Goal: Task Accomplishment & Management: Manage account settings

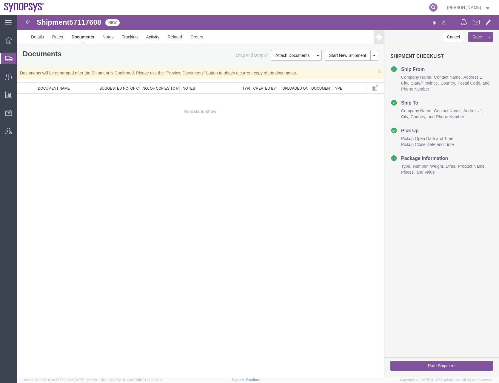
click at [437, 6] on icon at bounding box center [433, 7] width 8 height 8
paste input "57143641"
type input "57143641"
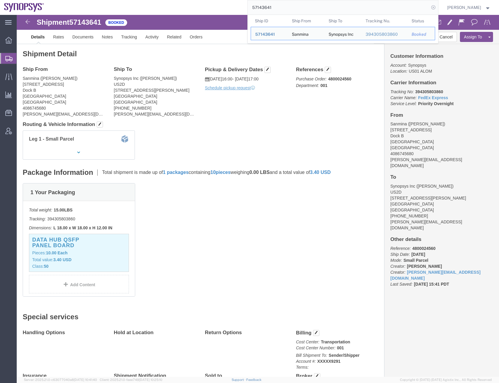
click at [437, 6] on icon at bounding box center [433, 7] width 8 height 8
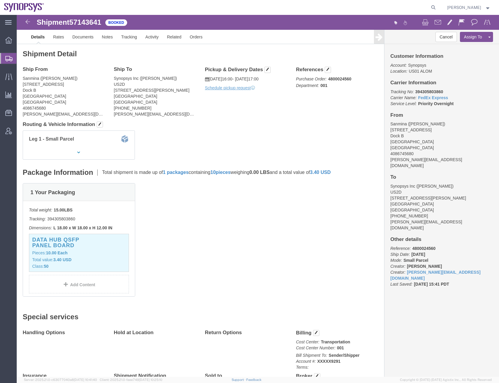
click at [437, 6] on icon at bounding box center [433, 7] width 8 height 8
paste input "57098033"
type input "57098033"
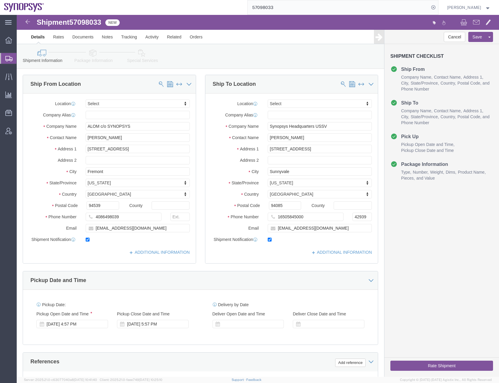
click div "Shipment Information Package Information Special Services"
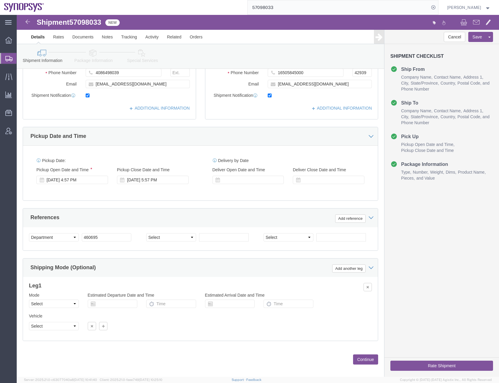
scroll to position [149, 0]
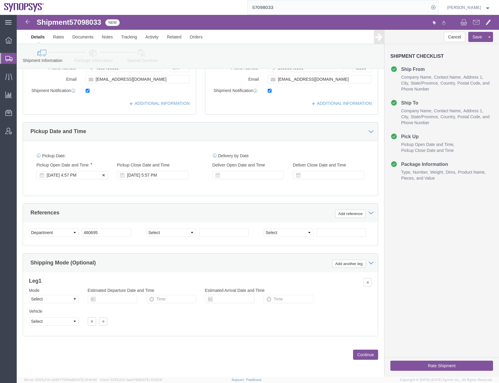
click div "[DATE] 4:57 PM"
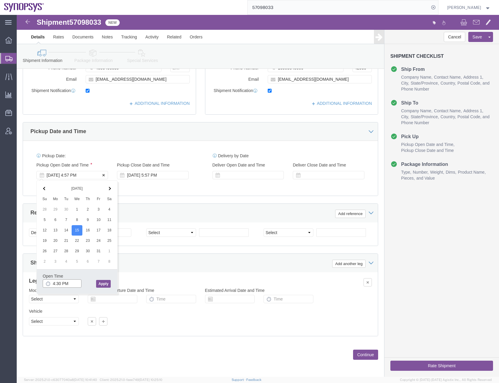
type input "4:30 PM"
click button "Apply"
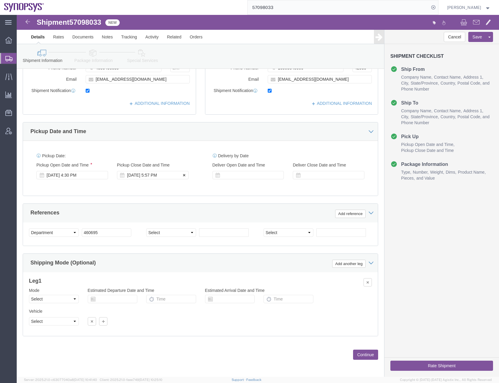
click div "[DATE] 5:57 PM"
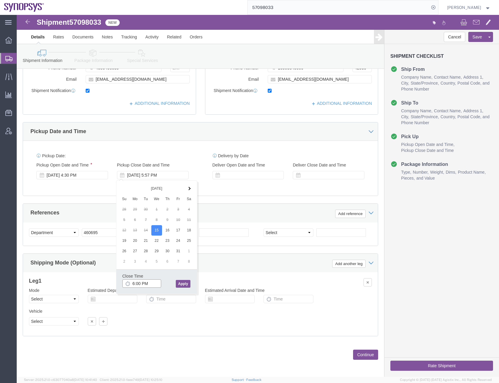
type input "6:00 PM"
click button "Apply"
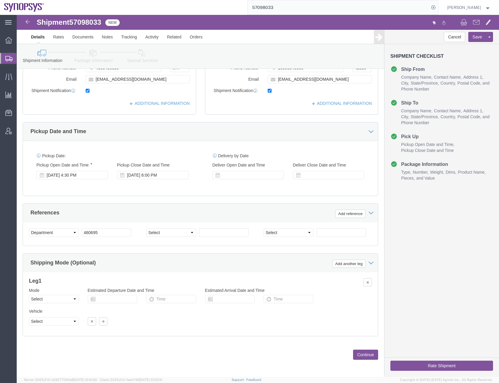
click button "Continue"
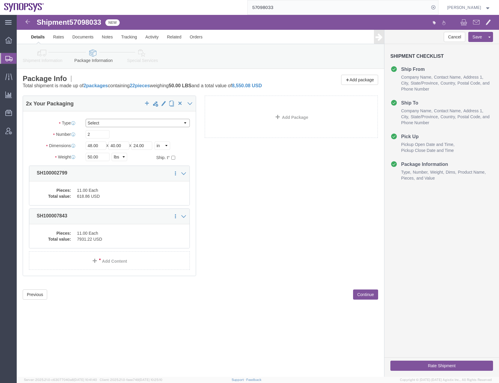
click select "Select Bale(s) Basket(s) Bolt(s) Bottle(s) Buckets Bulk Bundle(s) Can(s) Cardbo…"
select select "CBOX"
click select "Select Bale(s) Basket(s) Bolt(s) Bottle(s) Buckets Bulk Bundle(s) Can(s) Cardbo…"
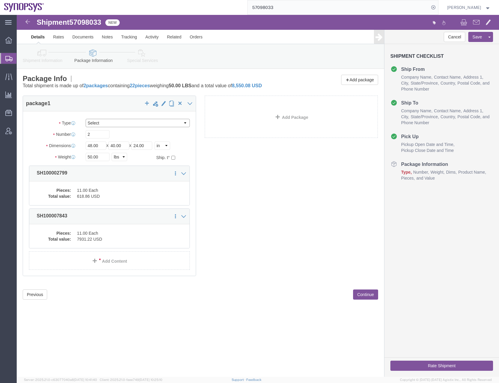
click select "Select Bale(s) Basket(s) Bolt(s) Bottle(s) Buckets Bulk Bundle(s) Can(s) Cardbo…"
select select "CRTN"
click select "Select Bale(s) Basket(s) Bolt(s) Bottle(s) Buckets Bulk Bundle(s) Can(s) Cardbo…"
type input "12"
type input "18"
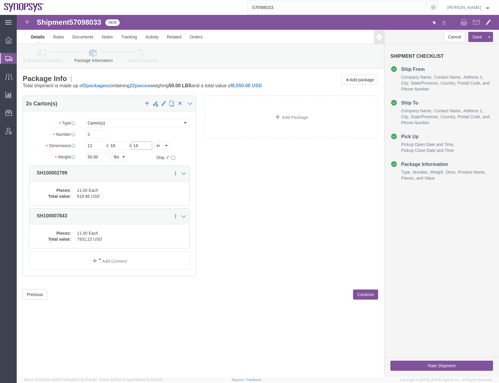
type input "16"
type input "13"
click dd "618.86 USD"
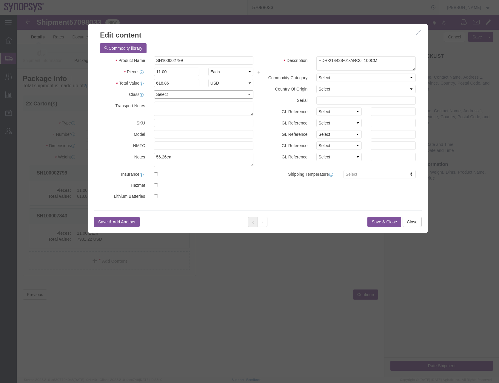
click select "Select 50 55 60 65 70 85 92.5 100 125 175 250 300 400"
select select "50"
click select "Select 50 55 60 65 70 85 92.5 100 125 175 250 300 400"
click button "Save & Close"
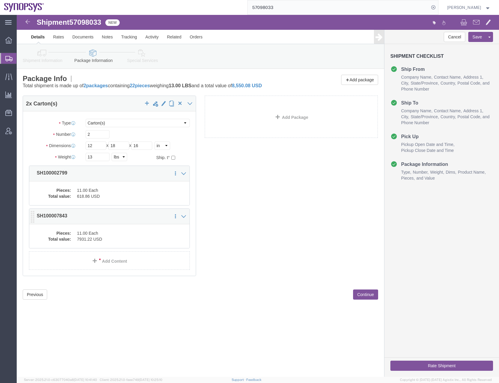
click dd "11.00 Each"
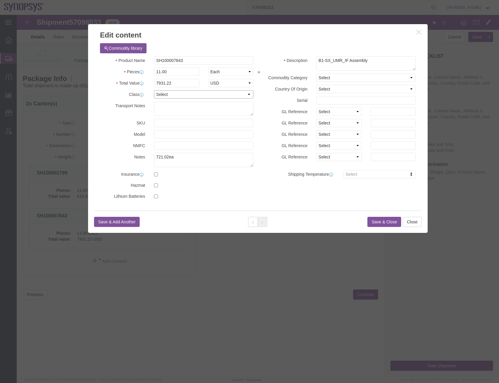
click select "Select 50 55 60 65 70 85 92.5 100 125 175 250 300 400"
select select "50"
click select "Select 50 55 60 65 70 85 92.5 100 125 175 250 300 400"
click button "Save & Close"
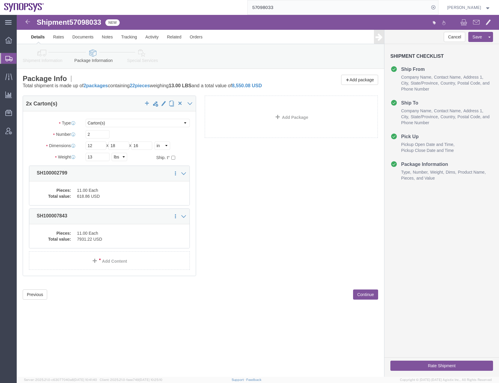
click div "package1 2 x Carton(s) Package Type Select Bale(s) Basket(s) Bolt(s) Bottle(s) …"
drag, startPoint x: 70, startPoint y: 121, endPoint x: 65, endPoint y: 122, distance: 4.5
click div "2"
type input "1"
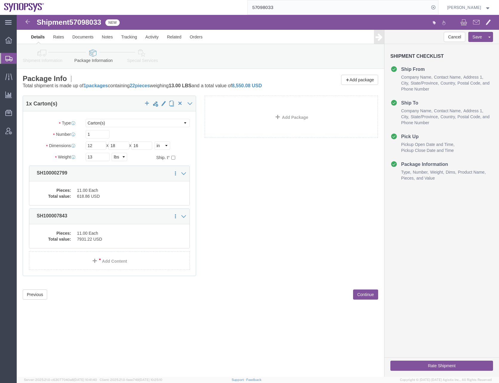
click div "package1 1 x Carton(s) Package Type Select Bale(s) Basket(s) Bolt(s) Bottle(s) …"
click button "Continue"
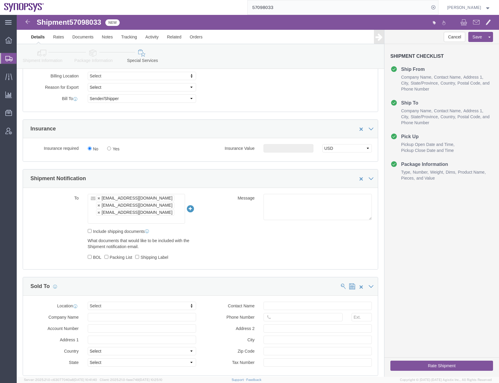
scroll to position [328, 0]
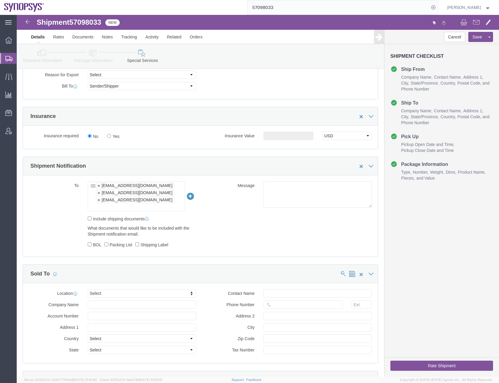
click input "text"
type input "[EMAIL_ADDRESS][DOMAIN_NAME]"
type input "[EMAIL_ADDRESS][DOMAIN_NAME],[EMAIL_ADDRESS][DOMAIN_NAME],[EMAIL_ADDRESS][DOMAI…"
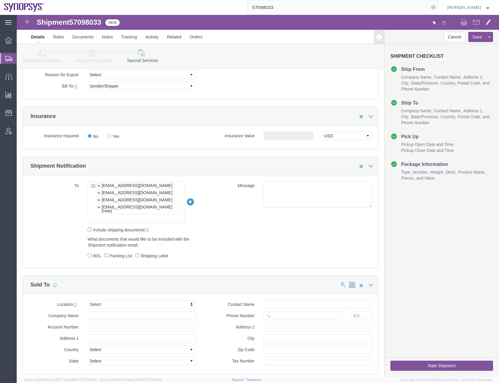
click div "To [EMAIL_ADDRESS][DOMAIN_NAME] [EMAIL_ADDRESS][DOMAIN_NAME] [EMAIL_ADDRESS][DO…"
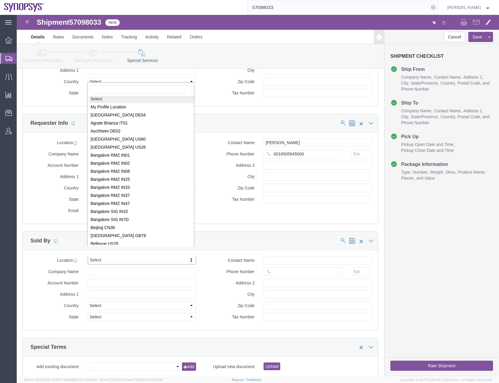
scroll to position [0, 0]
select select "MYPROFILE"
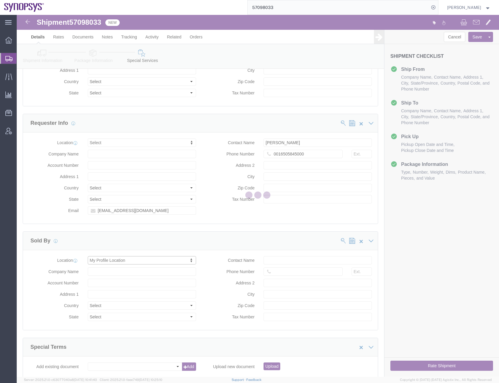
type input "[STREET_ADDRESS]"
select select "US"
type input "[PERSON_NAME]"
type input "0016505845000"
type input "Sunnyvale"
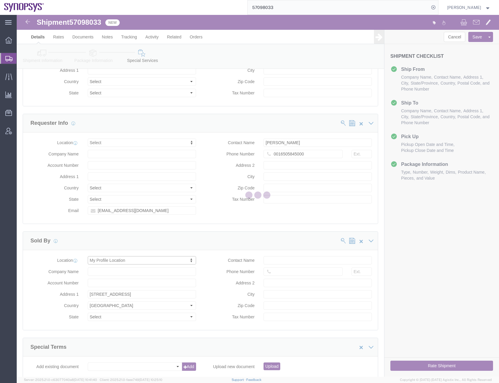
type input "94085"
type input "[US_EMPLOYER_IDENTIFICATION_NUMBER]"
type input "Synopsys Headquarters USSV"
select select "CA"
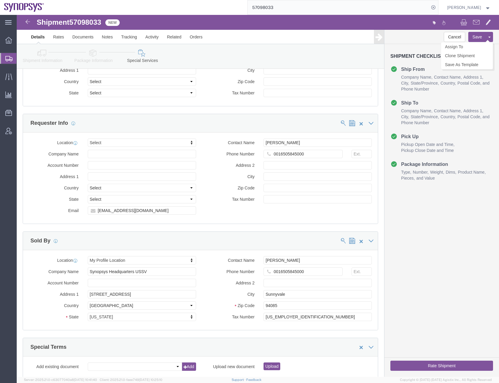
click button "Save"
click button "Rate Shipment"
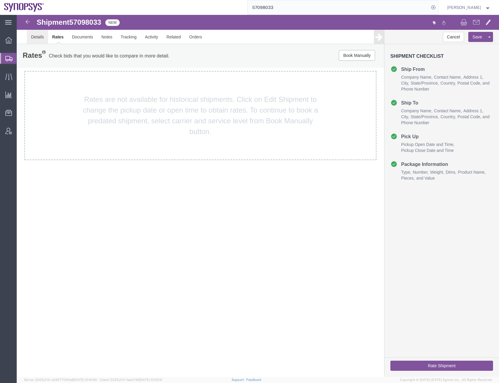
click at [39, 38] on link "Details" at bounding box center [37, 37] width 21 height 14
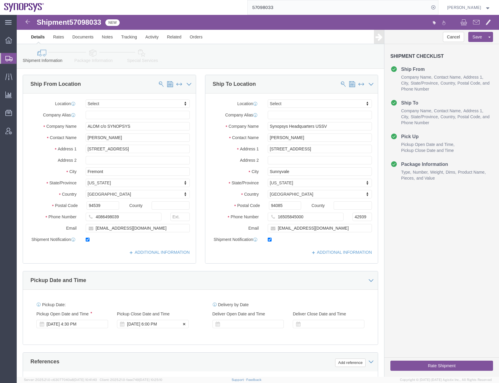
click div "[DATE] 6:00 PM"
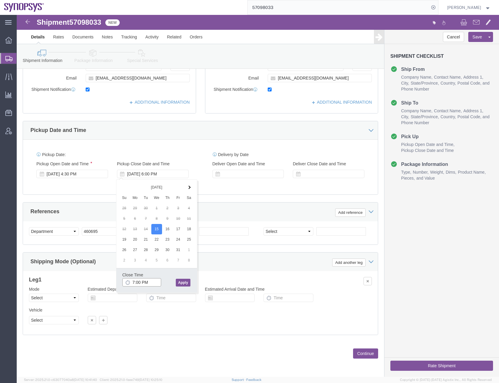
type input "7:00 PM"
click button "Apply"
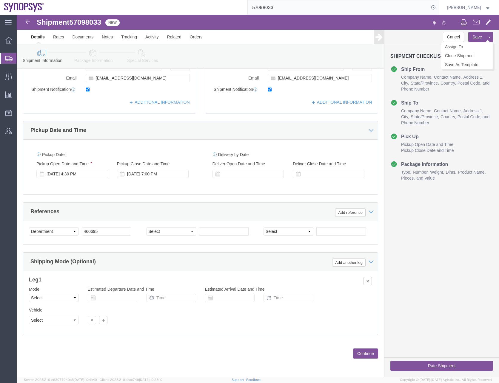
click button "Save"
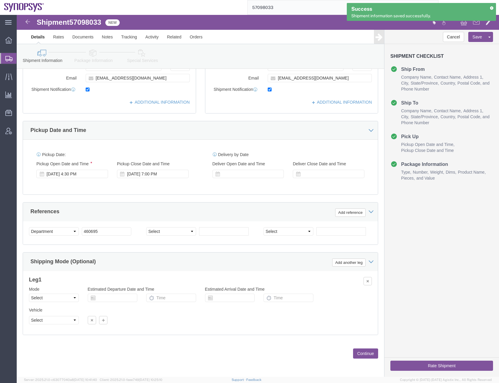
click button "Rate Shipment"
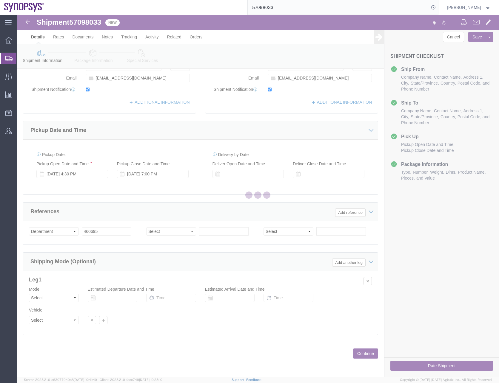
scroll to position [0, 0]
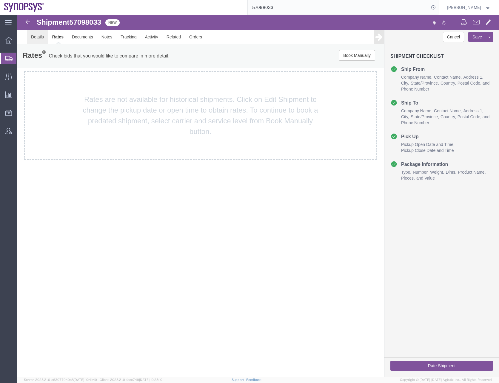
click at [36, 33] on link "Details" at bounding box center [37, 37] width 21 height 14
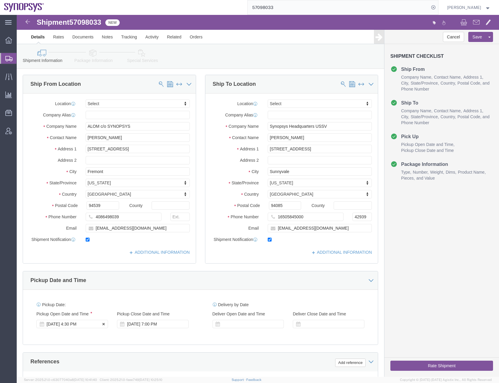
click div "[DATE] 4:30 PM"
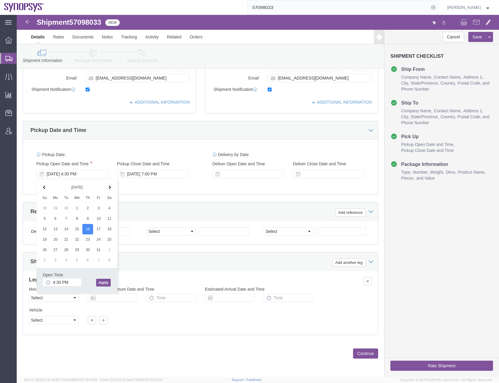
click button "Apply"
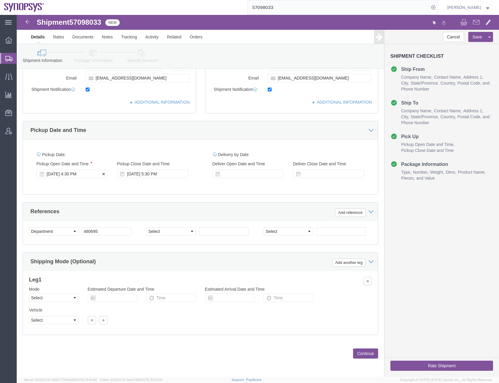
click div "[DATE] 4:30 PM"
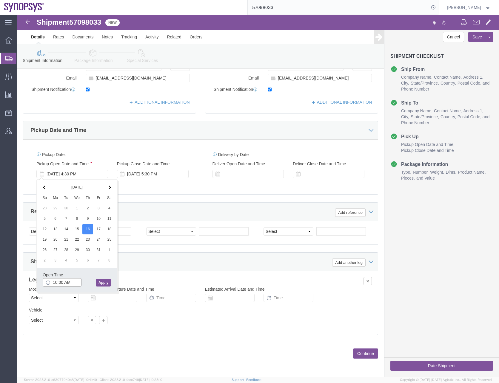
type input "10:00 AM"
click button "Apply"
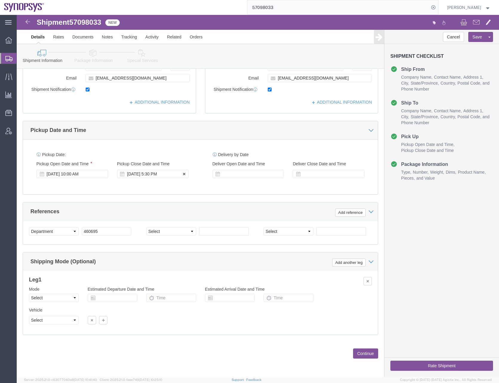
click div "[DATE] 5:30 PM"
type input "4:00 PM"
click button "Apply"
click button "Rate Shipment"
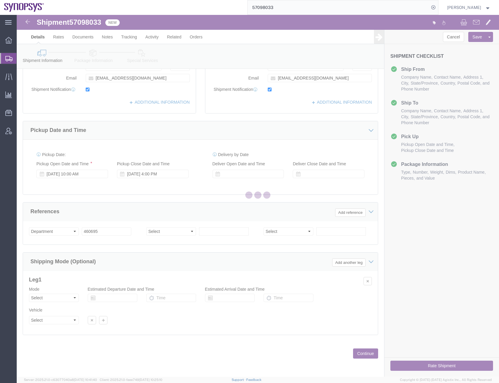
scroll to position [0, 0]
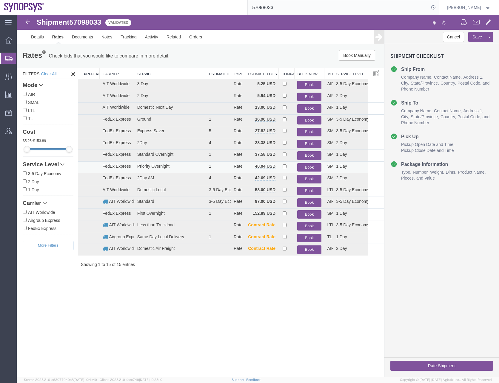
click at [309, 166] on button "Book" at bounding box center [309, 167] width 24 height 9
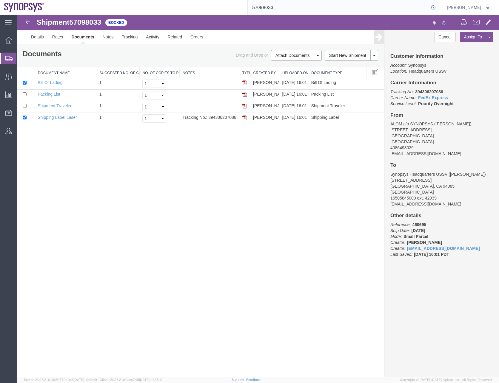
click at [132, 208] on div "Shipment 57098033 4 of 4 Booked Details Rates Documents Notes Tracking Activity…" at bounding box center [258, 196] width 482 height 362
click at [89, 21] on span "57098033" at bounding box center [85, 22] width 32 height 8
copy span "57098033"
click at [121, 183] on div "Shipment 57098033 4 of 4 Booked Details Rates Documents Notes Tracking Activity…" at bounding box center [258, 196] width 482 height 362
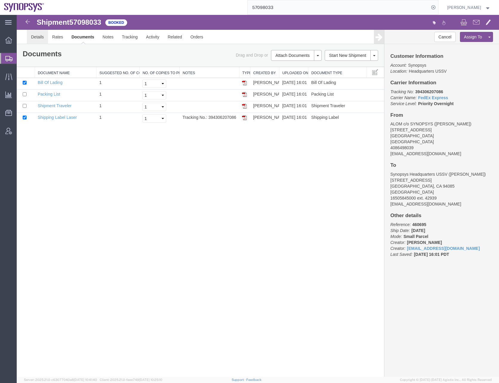
click at [39, 35] on link "Details" at bounding box center [37, 37] width 21 height 14
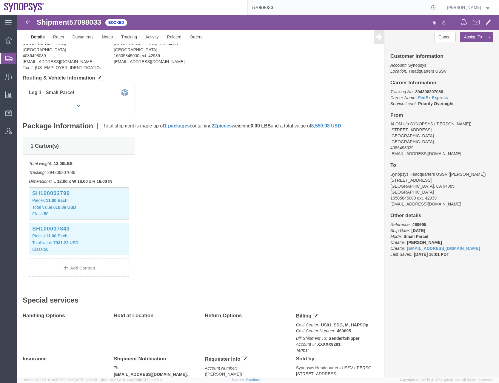
scroll to position [108, 0]
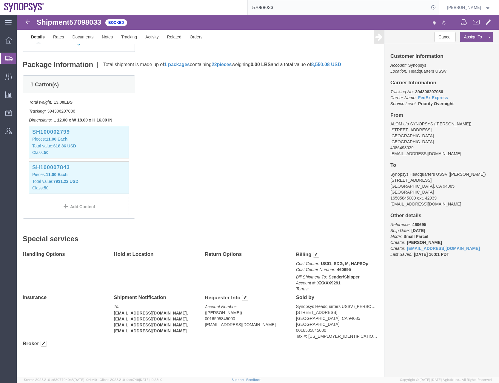
click div "1 Carton(s) Total weight: 13.00 LBS Tracking: 394306207086 Dimensions: L 12.00 …"
click link "Documents"
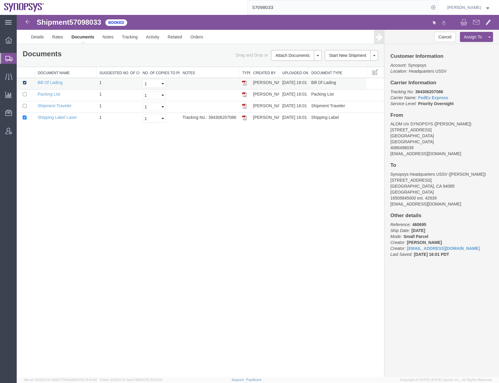
click at [26, 84] on input "checkbox" at bounding box center [25, 83] width 4 height 4
checkbox input "false"
click at [25, 95] on input "checkbox" at bounding box center [25, 94] width 4 height 4
checkbox input "true"
click at [281, 65] on link "Print Documents" at bounding box center [295, 65] width 52 height 9
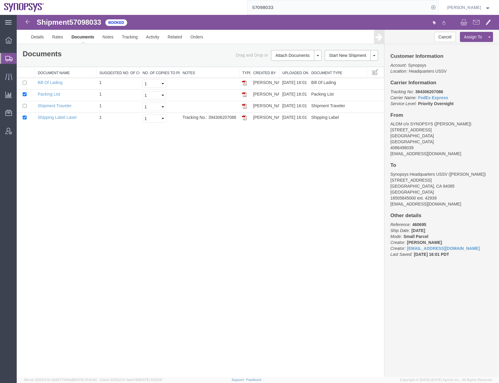
click at [248, 231] on div "Shipment 57098033 4 of 4 Booked Details Rates Documents Notes Tracking Activity…" at bounding box center [258, 196] width 482 height 362
click at [196, 222] on div "Shipment 57098033 4 of 4 Booked Details Rates Documents Notes Tracking Activity…" at bounding box center [258, 196] width 482 height 362
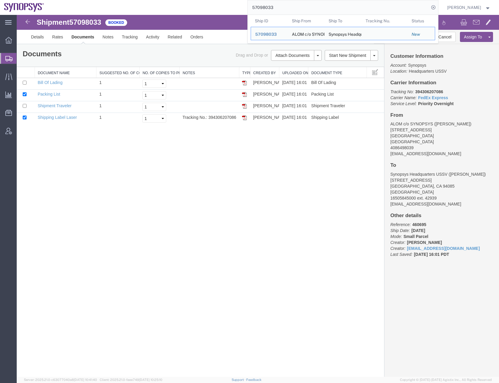
drag, startPoint x: 320, startPoint y: 5, endPoint x: 239, endPoint y: 7, distance: 81.1
click at [239, 7] on div "57098033 Ship ID Ship From Ship To Tracking Nu. Status Ship ID 57098033 Ship Fr…" at bounding box center [243, 7] width 390 height 15
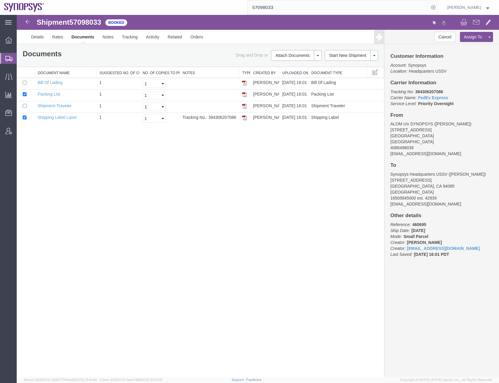
paste input "116219"
type input "57116219"
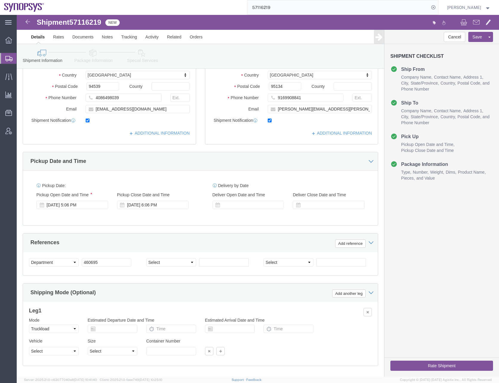
scroll to position [150, 0]
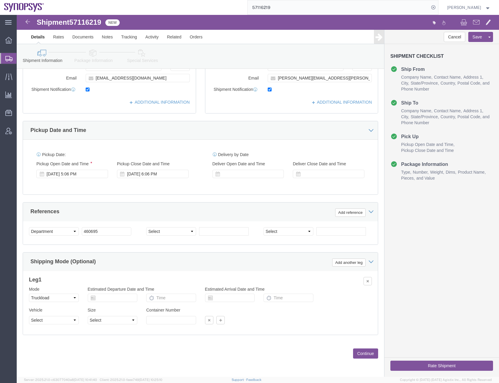
click button "Continue"
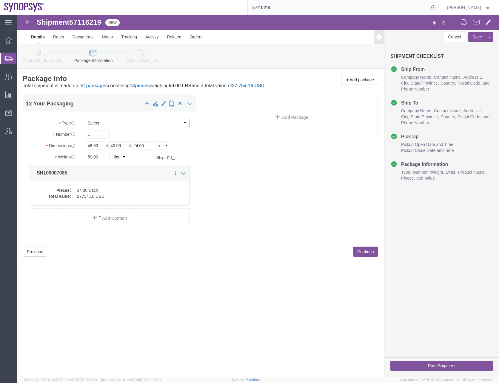
click select "Select Bale(s) Basket(s) Bolt(s) Bottle(s) Buckets Bulk Bundle(s) Can(s) Cardbo…"
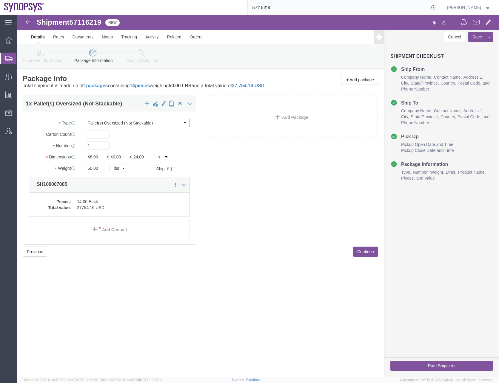
click select "Select Bale(s) Basket(s) Bolt(s) Bottle(s) Buckets Bulk Bundle(s) Can(s) Cardbo…"
select select "PSNS"
click select "Select Bale(s) Basket(s) Bolt(s) Bottle(s) Buckets Bulk Bundle(s) Can(s) Cardbo…"
type input "2"
type input "19"
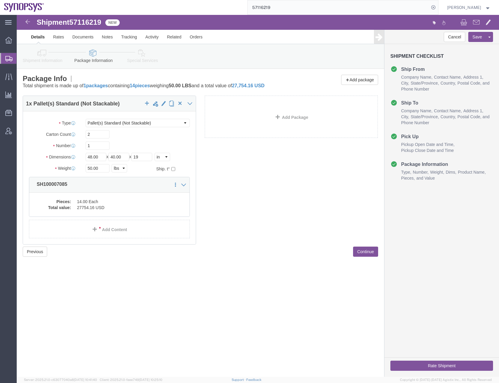
click div "1 x Pallet(s) Standard (Not Stackable) Package Type Select Bale(s) Basket(s) Bo…"
drag, startPoint x: 85, startPoint y: 154, endPoint x: 54, endPoint y: 155, distance: 31.0
click div "Weight 50.00 Select kgs lbs Ship. t°"
type input "61"
click dd "14.00 Each"
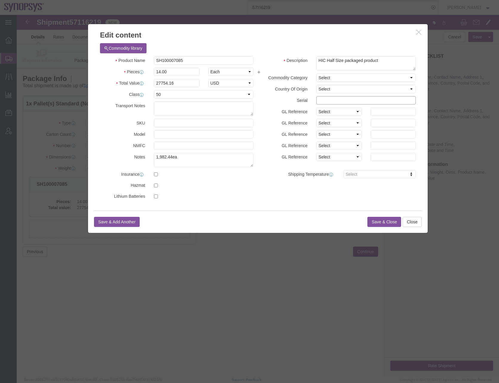
click input "text"
paste input "C066568,C066573,C066576,C066577, C066578,C066579, C066580, C066586, C066589"
type input "C066568,C066573,C066576,C066577, C066578,C066579, C066580, C066586, C066589"
click button "Save & Close"
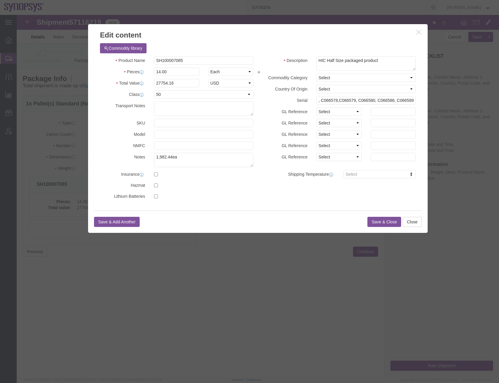
scroll to position [0, 0]
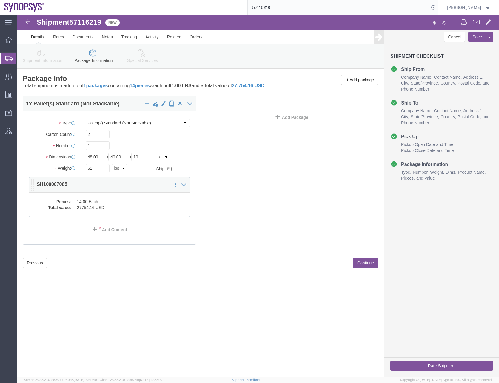
click dd "27754.16 USD"
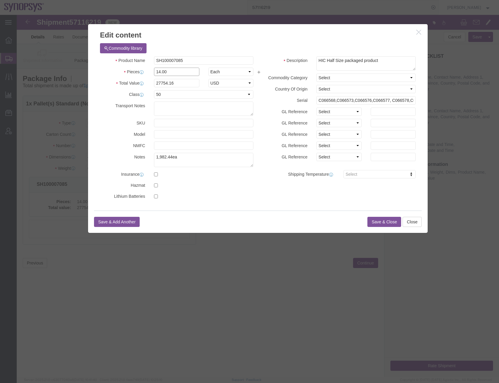
drag, startPoint x: 152, startPoint y: 56, endPoint x: 135, endPoint y: 58, distance: 17.4
click div "14.00"
type input "9"
type input "17841.96"
click button "Save & Close"
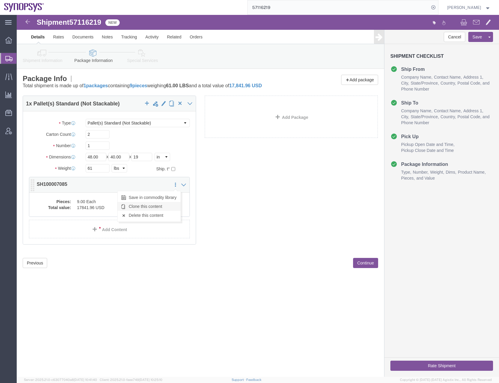
click link "Clone this content"
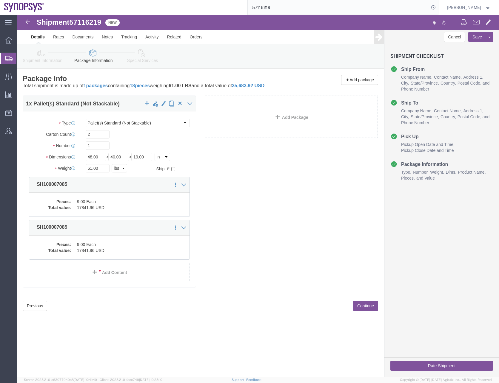
select select "PSNS"
click dd "17841.96 USD"
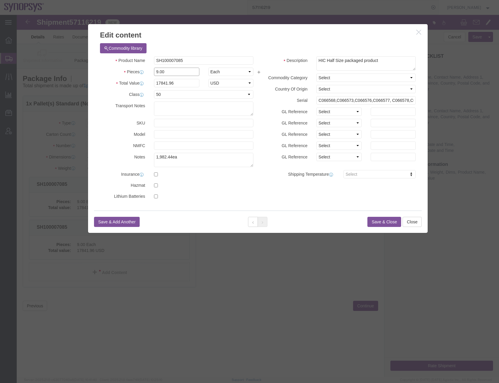
drag, startPoint x: 158, startPoint y: 57, endPoint x: 122, endPoint y: 59, distance: 35.5
click div "Pieces 9.00 Select Bag Barrels 100Board Feet Bottle Box Blister Pack Carats Can…"
type input "5"
type input "9912.2"
click input "C066568,C066573,C066576,C066577, C066578,C066579, C066580, C066586, C066589"
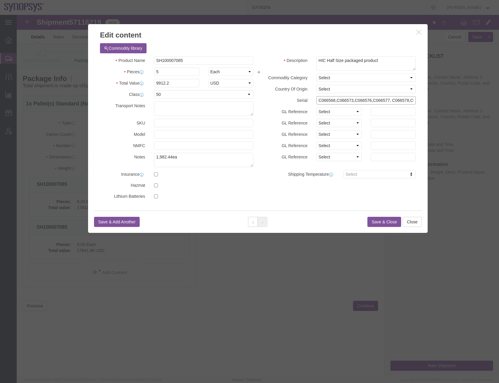
click input "C066568,C066573,C066576,C066577, C066578,C066579, C066580, C066586, C066589"
click input "text"
paste input "C066552,C066553,C066572, C066575, C066581"
type input "C066552,C066553,C066572, C066575, C066581"
click button "Save & Close"
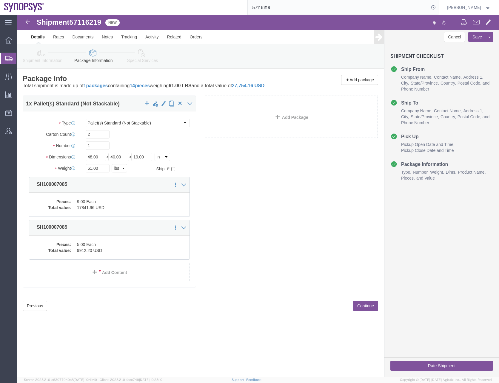
click div "1 x Pallet(s) Standard (Not Stackable) Package Type Select Bale(s) Basket(s) Bo…"
click button "Continue"
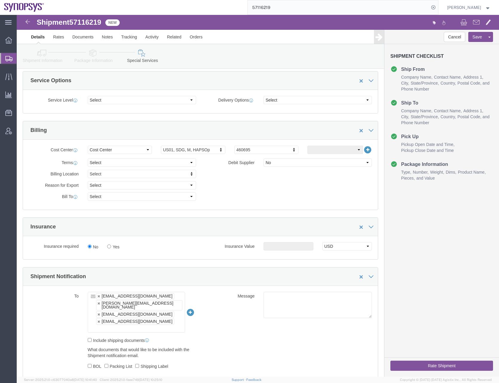
scroll to position [298, 0]
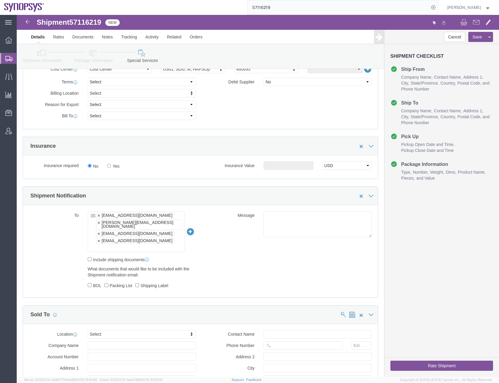
click input "text"
type input "[EMAIL_ADDRESS][DOMAIN_NAME]"
type input "[EMAIL_ADDRESS][DOMAIN_NAME],[PERSON_NAME][EMAIL_ADDRESS][DOMAIN_NAME],[EMAIL_A…"
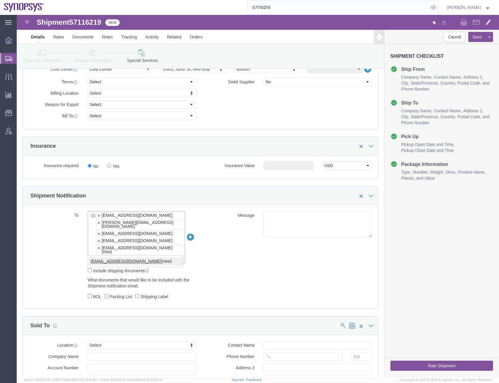
type input "[EMAIL_ADDRESS][DOMAIN_NAME]"
type input "[EMAIL_ADDRESS][DOMAIN_NAME],[PERSON_NAME][EMAIL_ADDRESS][DOMAIN_NAME],[EMAIL_A…"
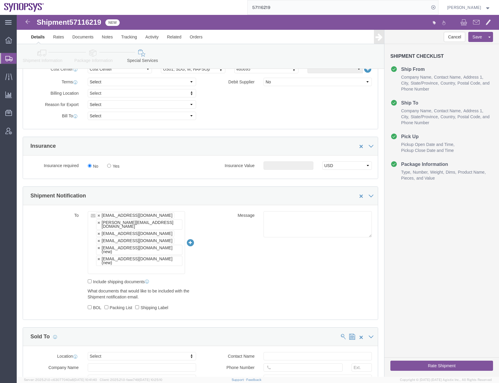
click div "To [EMAIL_ADDRESS][DOMAIN_NAME] [PERSON_NAME][EMAIL_ADDRESS][DOMAIN_NAME] [EMAI…"
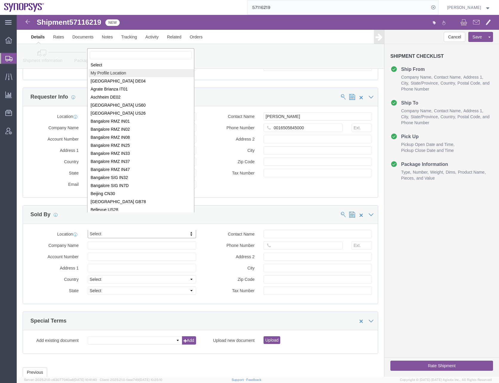
scroll to position [0, 0]
select select "MYPROFILE"
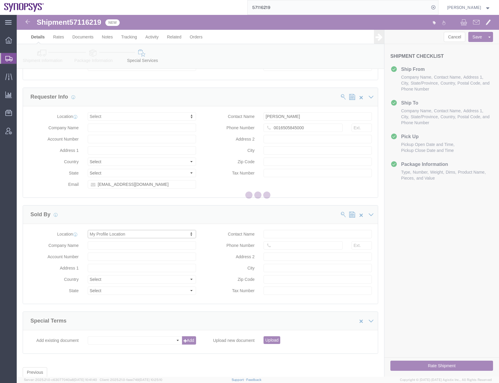
type input "[STREET_ADDRESS]"
select select "US"
type input "[PERSON_NAME]"
type input "0016505845000"
type input "Sunnyvale"
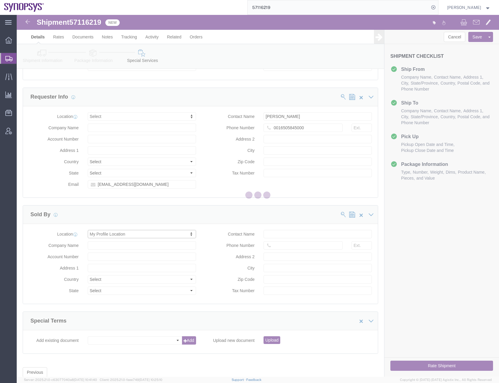
type input "94085"
type input "[US_EMPLOYER_IDENTIFICATION_NUMBER]"
type input "Synopsys Headquarters USSV"
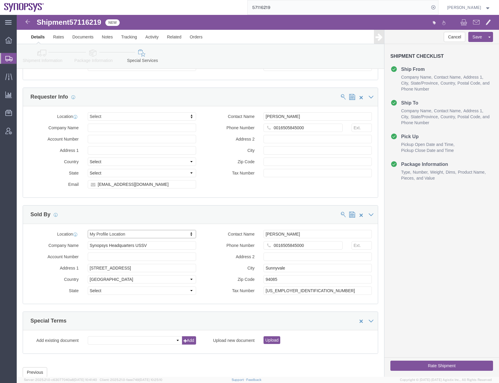
select select "CA"
click button "Save"
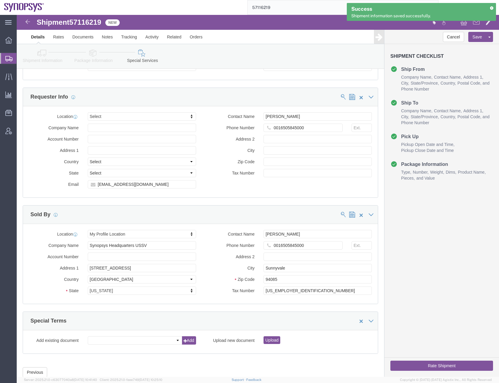
click button "Rate Shipment"
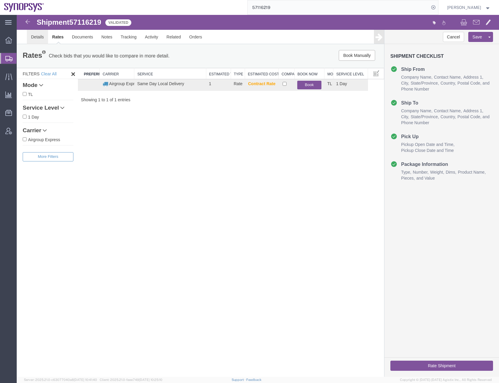
click at [39, 35] on link "Details" at bounding box center [37, 37] width 21 height 14
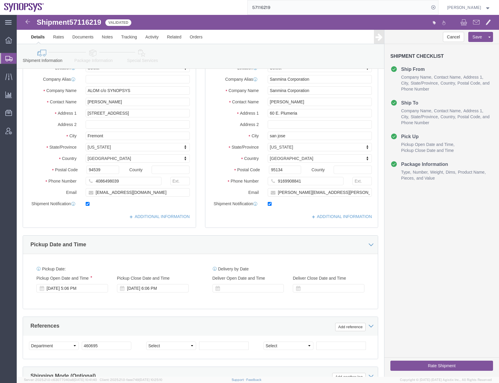
scroll to position [31, 0]
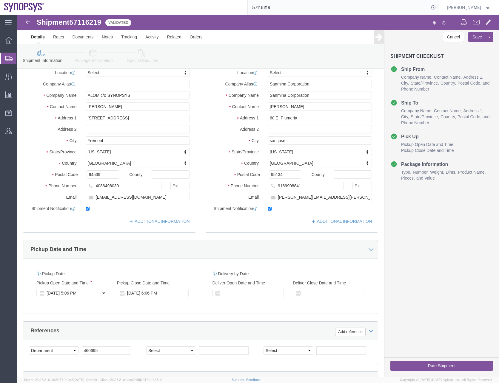
click div "[DATE] 5:06 PM"
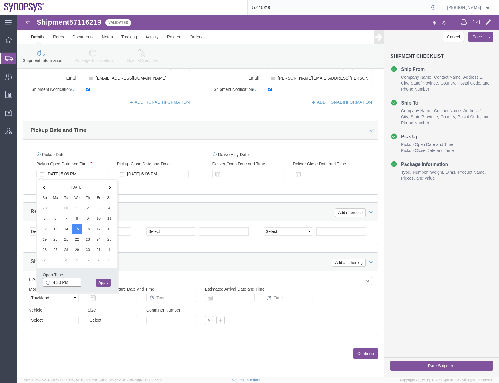
type input "4:30 PM"
click button "Apply"
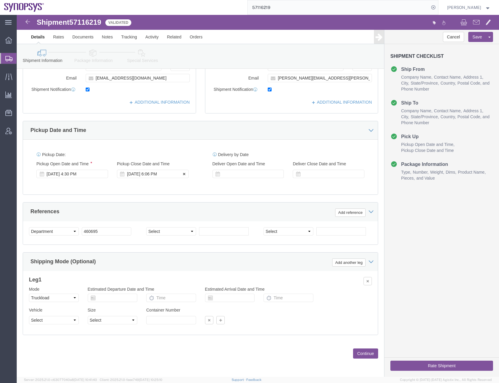
click div "[DATE] 6:06 PM"
type input "6:30 PM"
click button "Apply"
click button "Save"
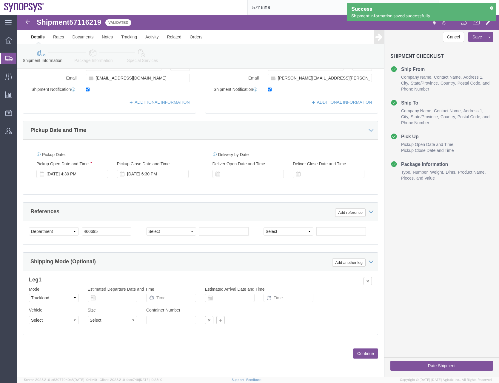
click button "Rate Shipment"
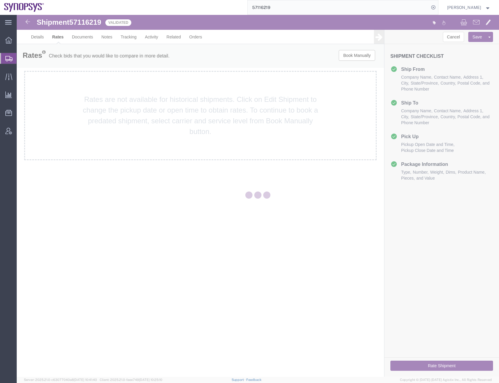
scroll to position [0, 0]
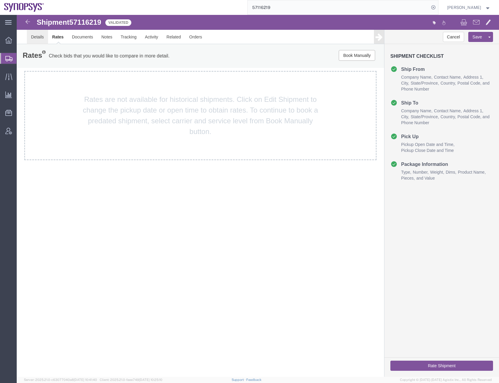
click at [33, 39] on link "Details" at bounding box center [37, 37] width 21 height 14
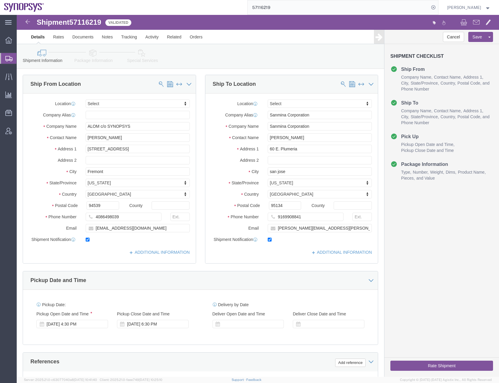
scroll to position [119, 0]
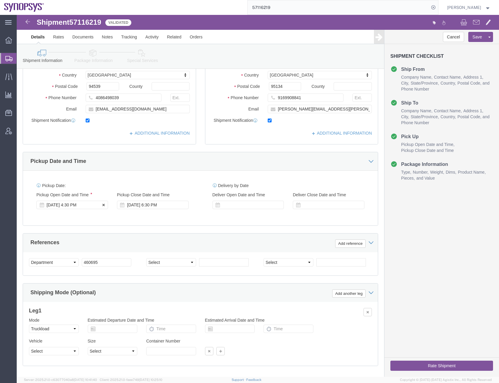
click div "[DATE] 4:30 PM"
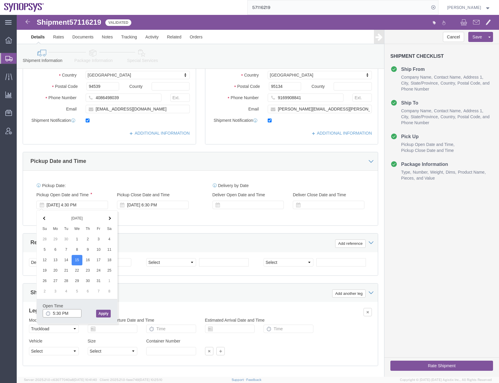
type input "5:30 PM"
click button "Apply"
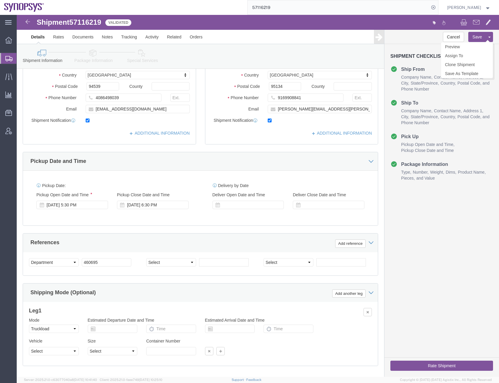
click button "Save"
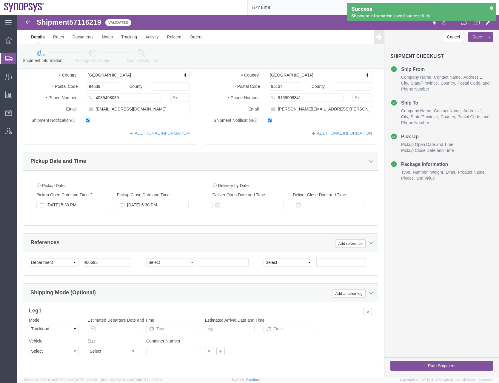
click div "Cancel Save [GEOGRAPHIC_DATA] Assign To Clone Shipment Save As Template Shipmen…"
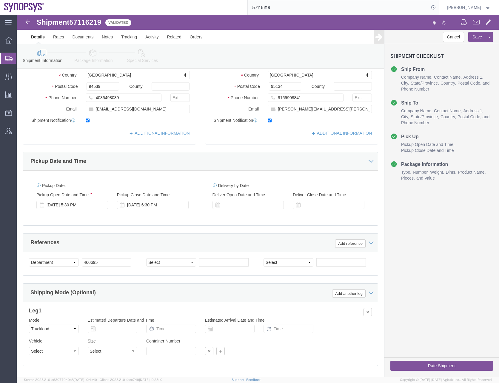
click button "Rate Shipment"
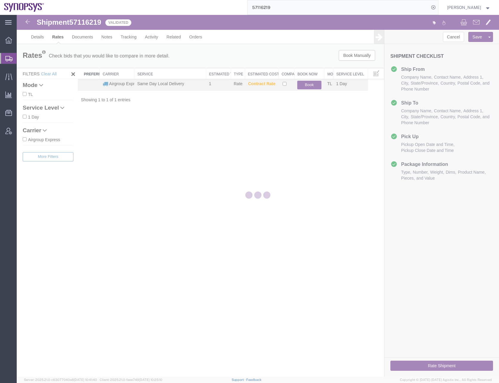
scroll to position [0, 0]
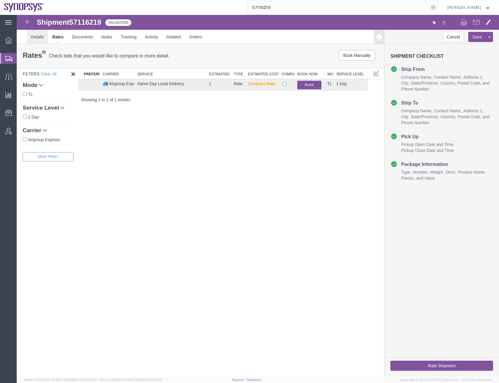
click at [38, 35] on link "Details" at bounding box center [37, 37] width 21 height 14
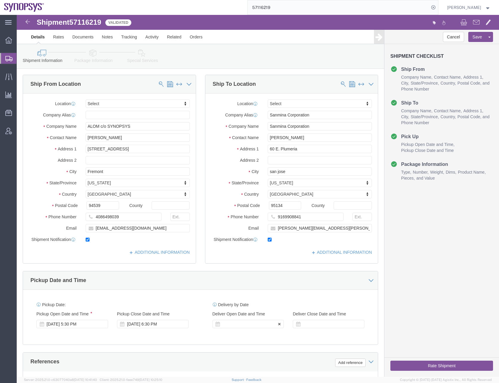
click div
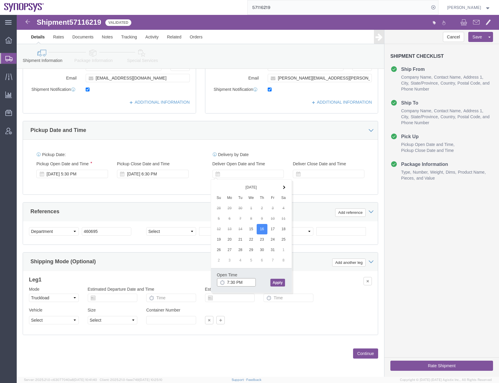
click input "7:30 PM"
type input "10:30 AM"
click button "Apply"
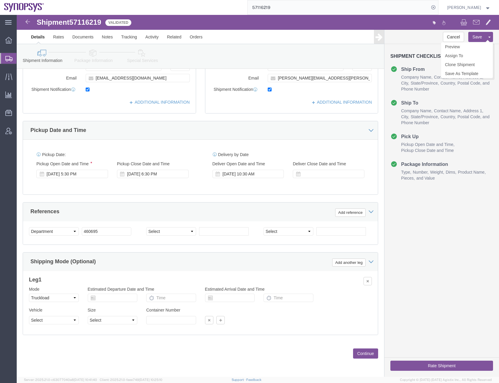
click button "Save"
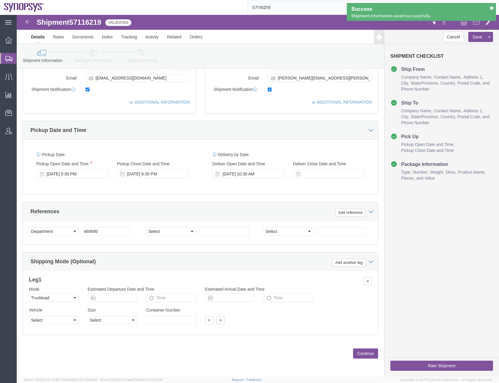
click button "Rate Shipment"
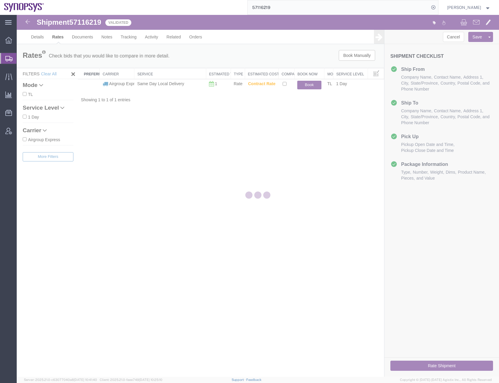
scroll to position [0, 0]
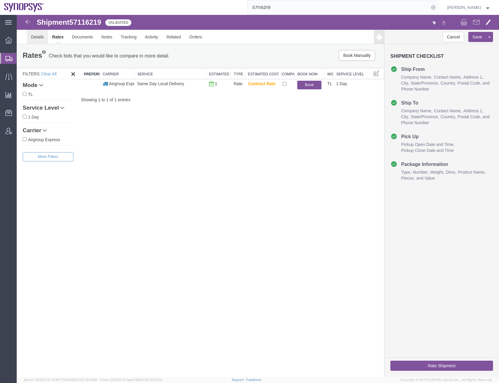
click at [38, 35] on link "Details" at bounding box center [37, 37] width 21 height 14
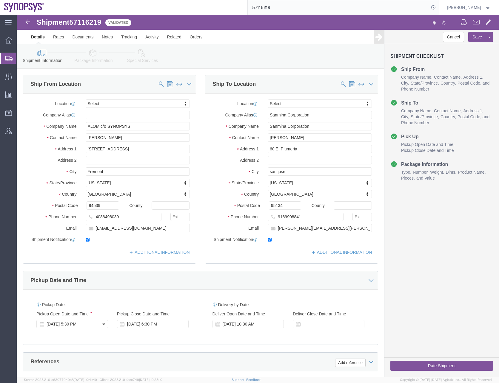
click div "[DATE] 5:30 PM"
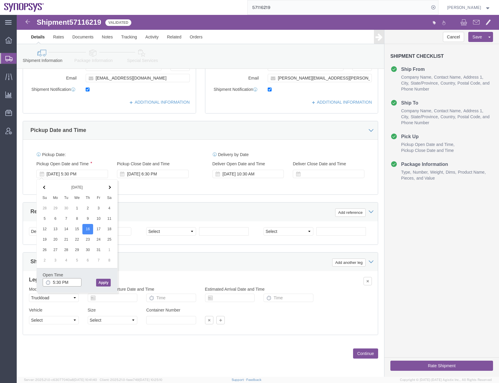
click input "5:30 PM"
type input "10:00 AM"
click button "Apply"
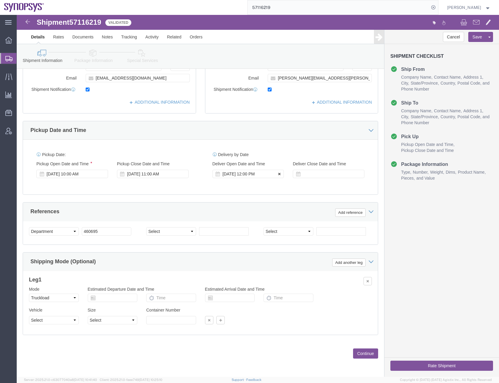
click icon
click select "Select Air Less than Truckload Multi-Leg Ocean Freight Rail Small Parcel Truckl…"
select select
click select "Select Air Less than Truckload Multi-Leg Ocean Freight Rail Small Parcel Truckl…"
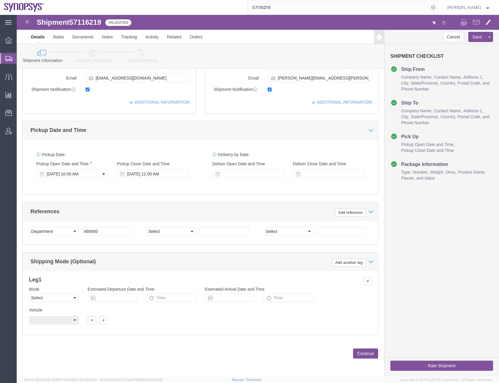
click div "[DATE] 10:00 AM"
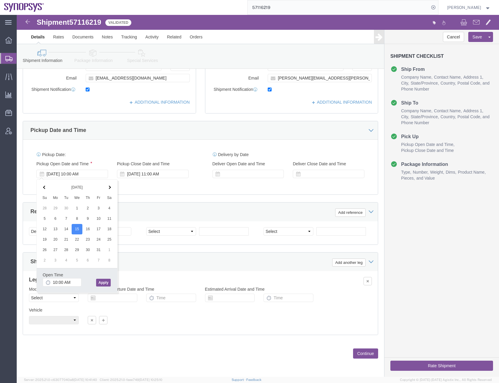
click button "Apply"
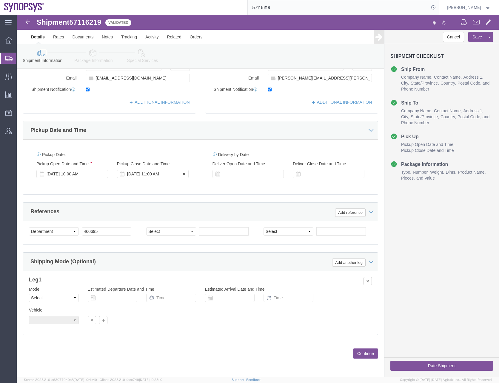
click div "[DATE] 11:00 AM"
type input "4"
type input "6:00 PM"
click button "Apply"
click button "Save"
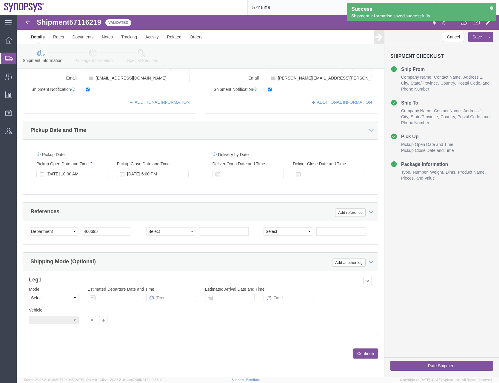
click button "Rate Shipment"
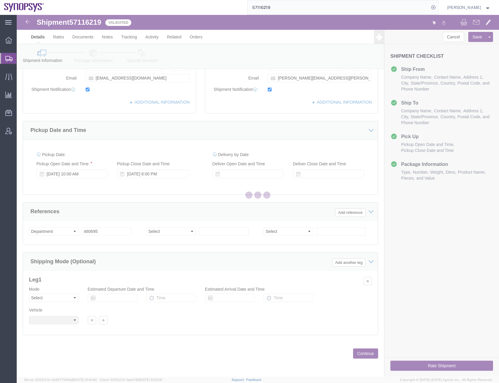
scroll to position [0, 0]
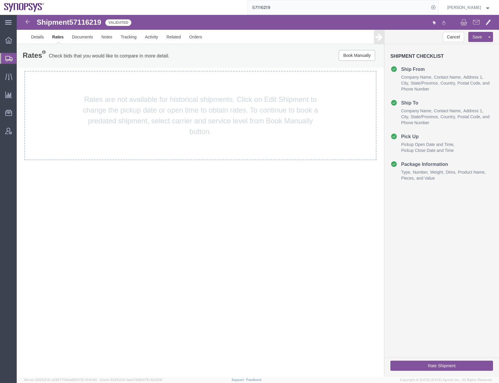
click at [155, 101] on div "Rates are not available for historical shipments. Click on Edit Shipment to cha…" at bounding box center [200, 115] width 352 height 89
click at [36, 37] on link "Details" at bounding box center [37, 37] width 21 height 14
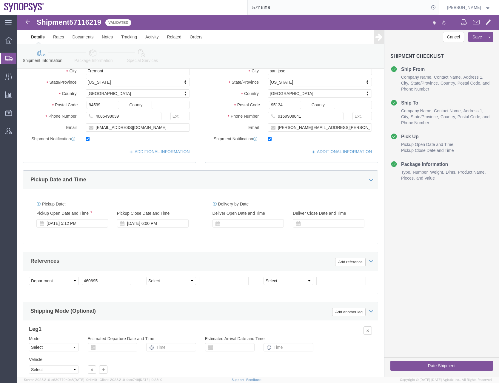
scroll to position [91, 0]
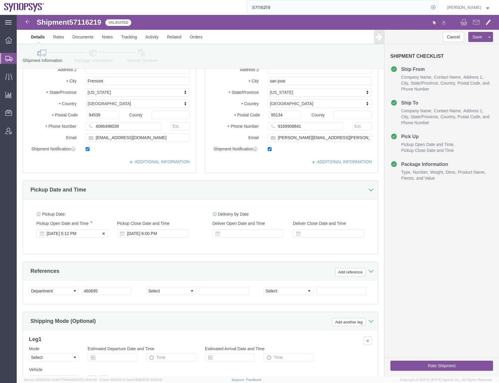
click div "[DATE] 5:12 PM"
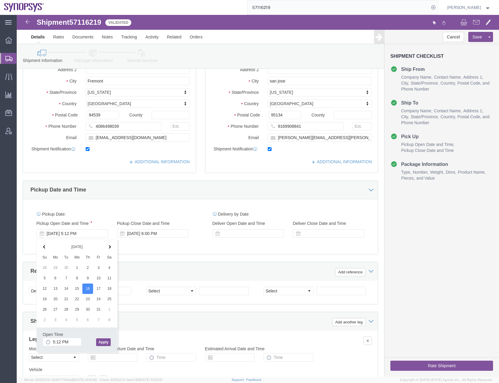
click button "Apply"
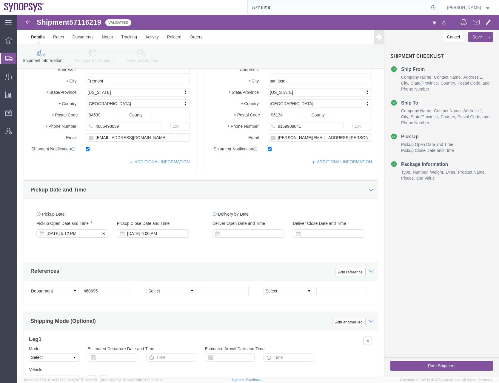
click div "[DATE] 5:12 PM"
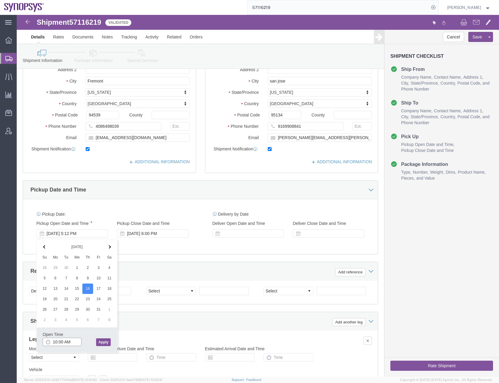
type input "10:00 AM"
click button "Apply"
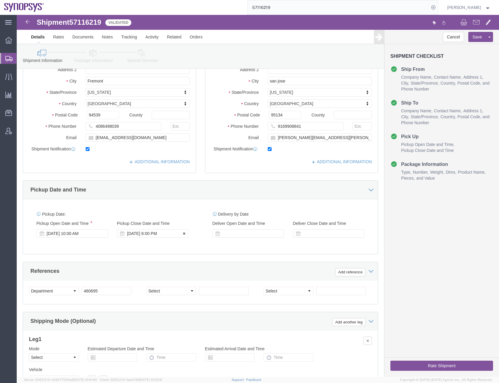
click div "[DATE] 6:00 PM"
type input "4:00 PM"
click button "Apply"
click button "Save"
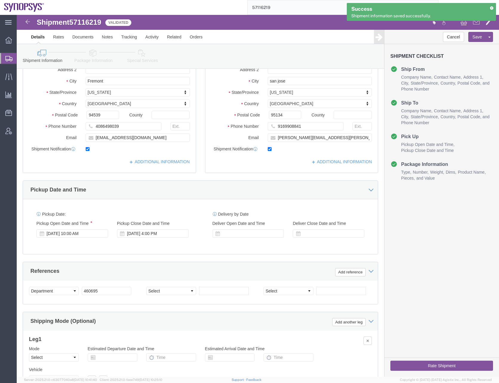
click button "Rate Shipment"
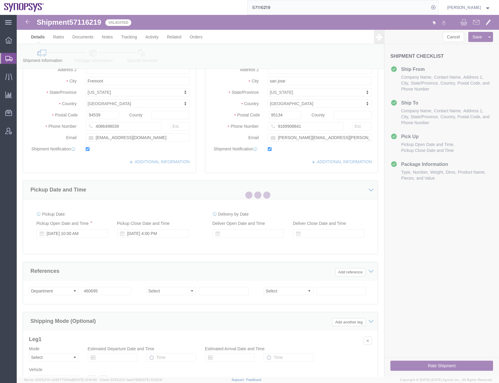
scroll to position [0, 0]
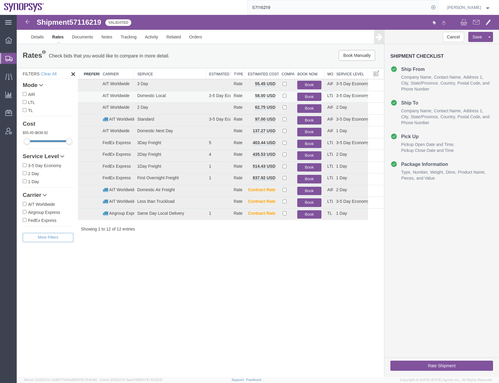
click at [312, 95] on button "Book" at bounding box center [309, 97] width 24 height 9
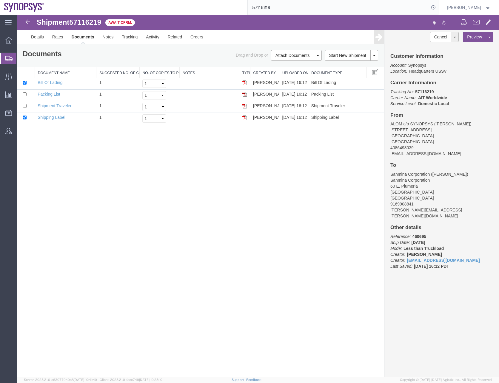
click at [67, 160] on div "Shipment 57116219 4 of 4 Await Cfrm. Details Rates Documents Notes Tracking Act…" at bounding box center [258, 196] width 482 height 362
click at [200, 153] on div "Shipment 57116219 4 of 4 Await Cfrm. Details Rates Documents Notes Tracking Act…" at bounding box center [258, 196] width 482 height 362
click at [290, 13] on input "57116219" at bounding box center [338, 7] width 181 height 14
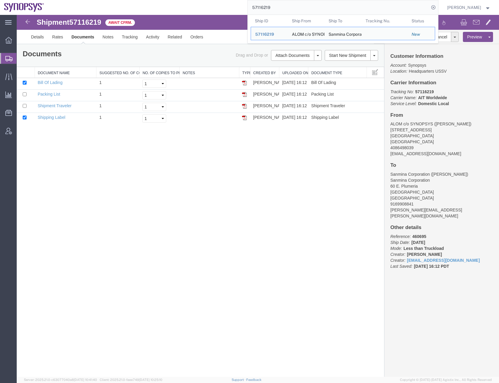
drag, startPoint x: 281, startPoint y: 8, endPoint x: 223, endPoint y: 13, distance: 58.7
click at [223, 13] on div "57116219 Ship ID Ship From Ship To Tracking Nu. Status Ship ID 57116219 Ship Fr…" at bounding box center [243, 7] width 390 height 15
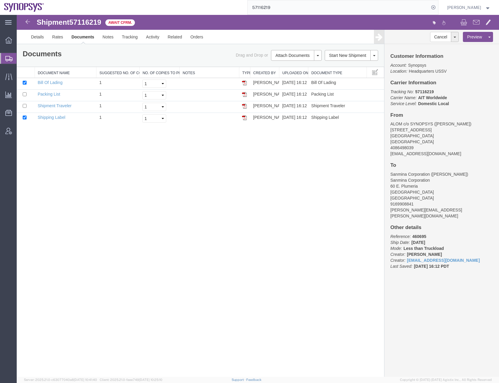
paste input "32831"
type input "57132831"
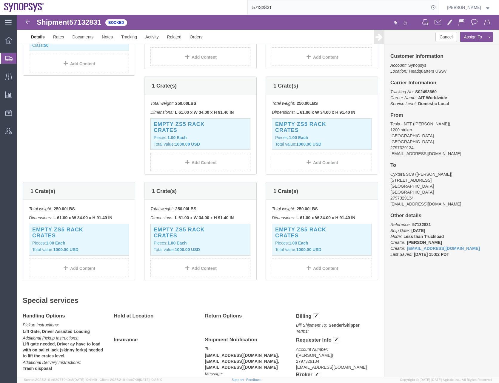
scroll to position [244, 0]
